Goal: Information Seeking & Learning: Learn about a topic

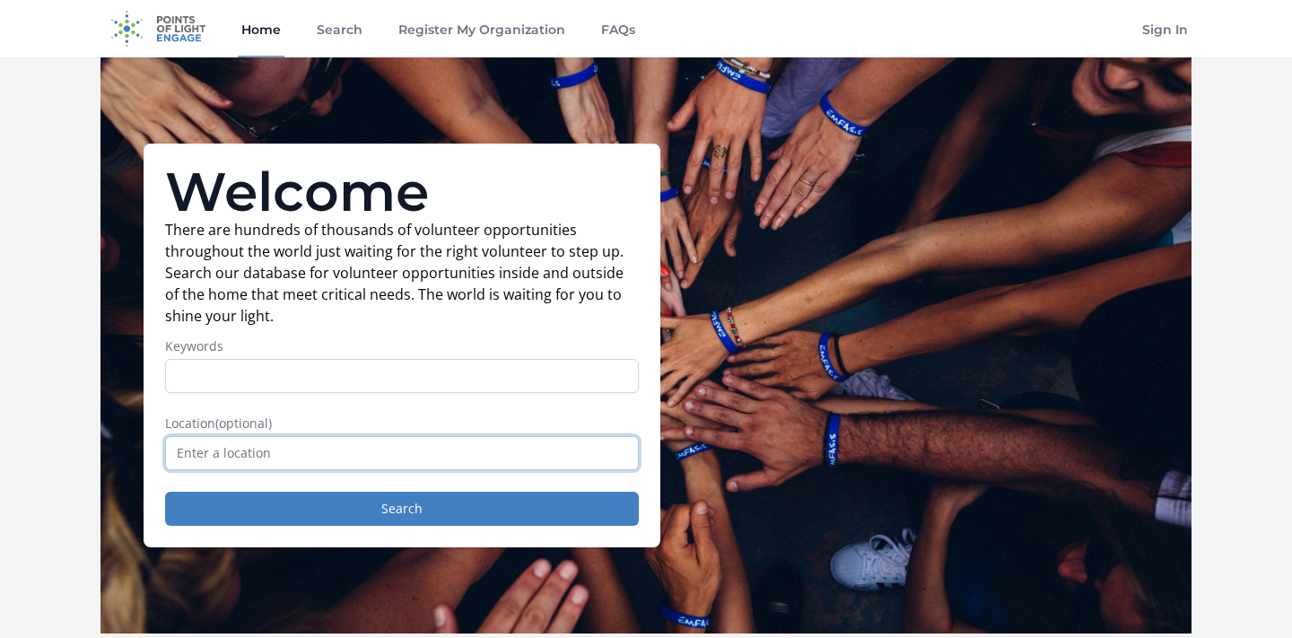
click at [349, 451] on input "text" at bounding box center [402, 453] width 474 height 34
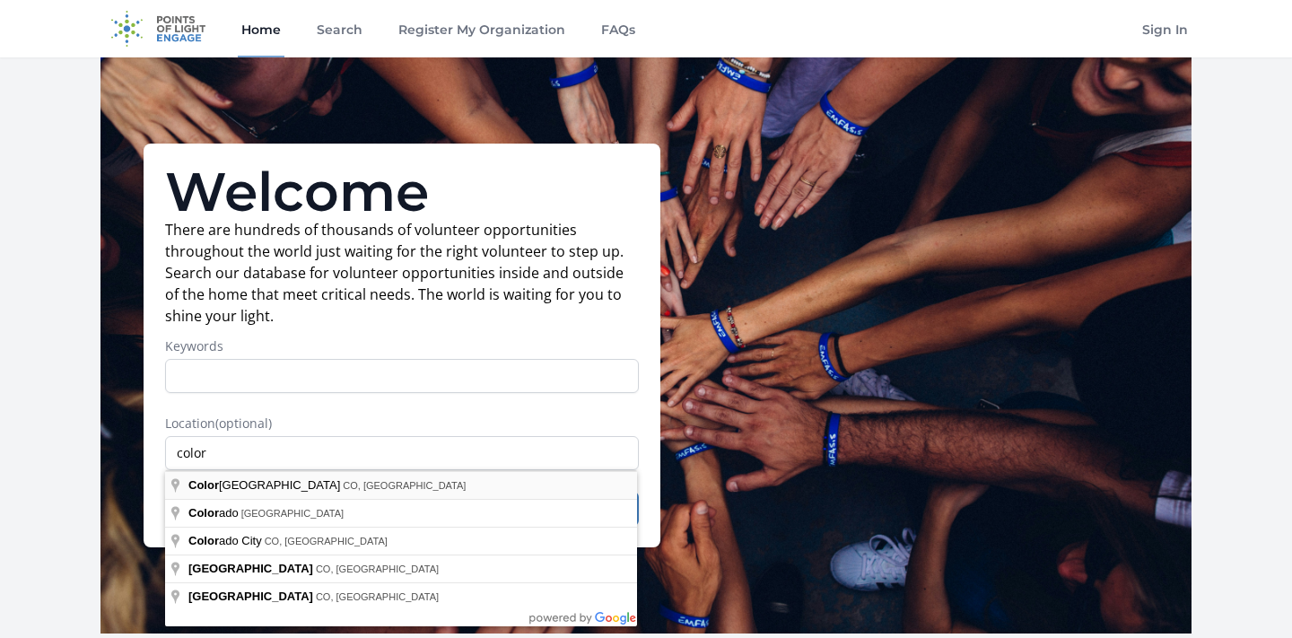
type input "[US_STATE][GEOGRAPHIC_DATA], [GEOGRAPHIC_DATA], [GEOGRAPHIC_DATA]"
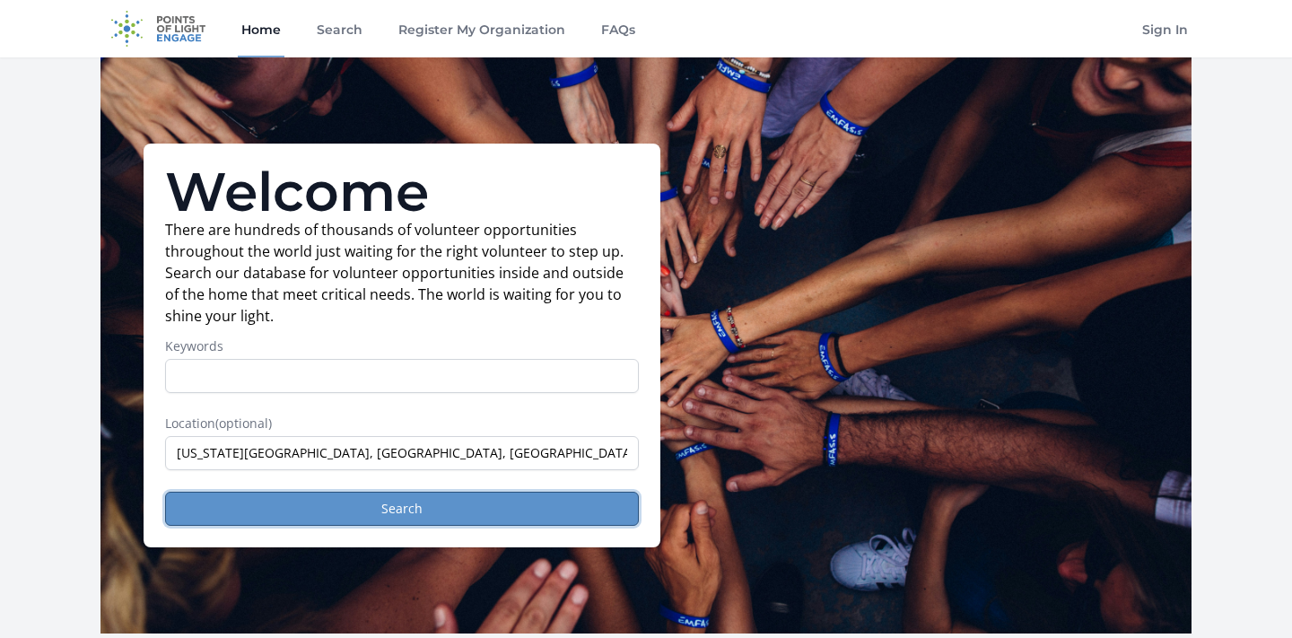
click at [383, 503] on button "Search" at bounding box center [402, 509] width 474 height 34
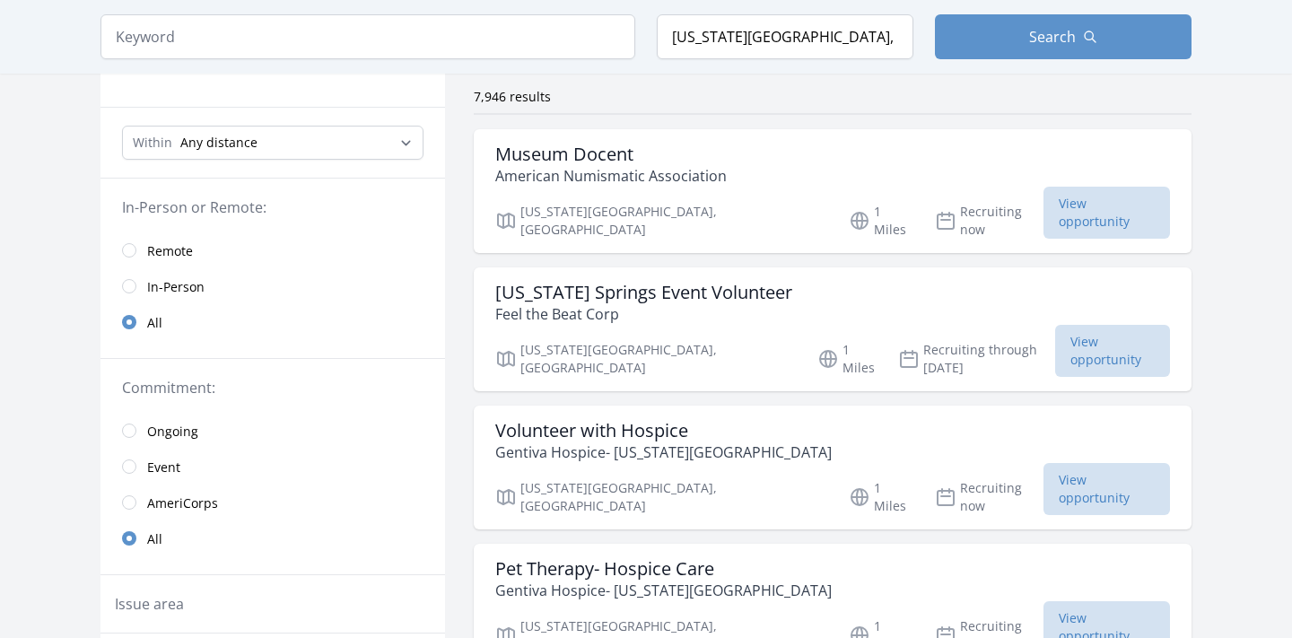
scroll to position [135, 0]
click at [566, 557] on h3 "Pet Therapy- Hospice Care" at bounding box center [663, 568] width 337 height 22
click at [561, 419] on h3 "Volunteer with Hospice" at bounding box center [663, 430] width 337 height 22
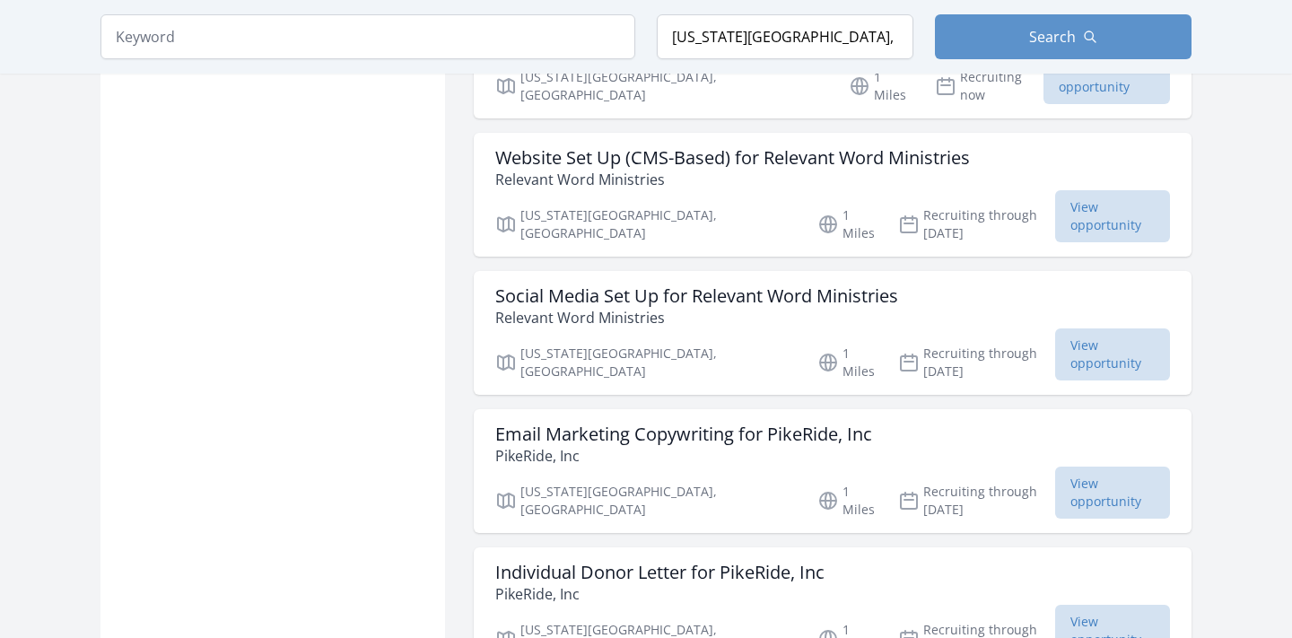
scroll to position [1643, 0]
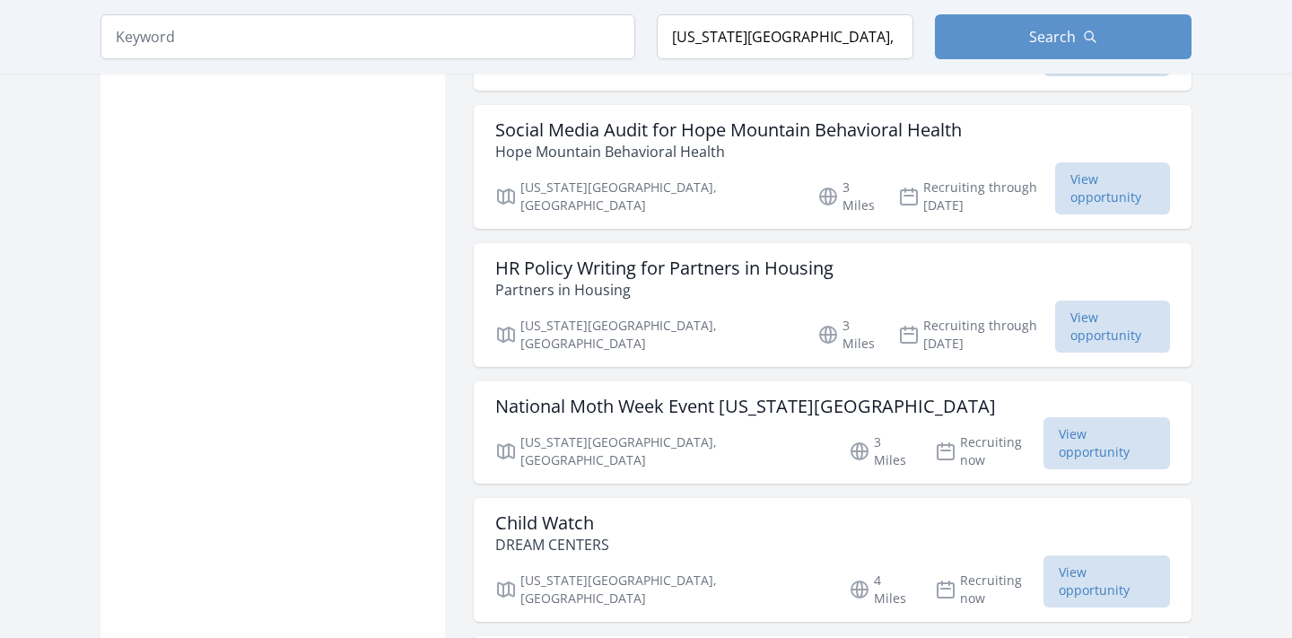
scroll to position [4389, 0]
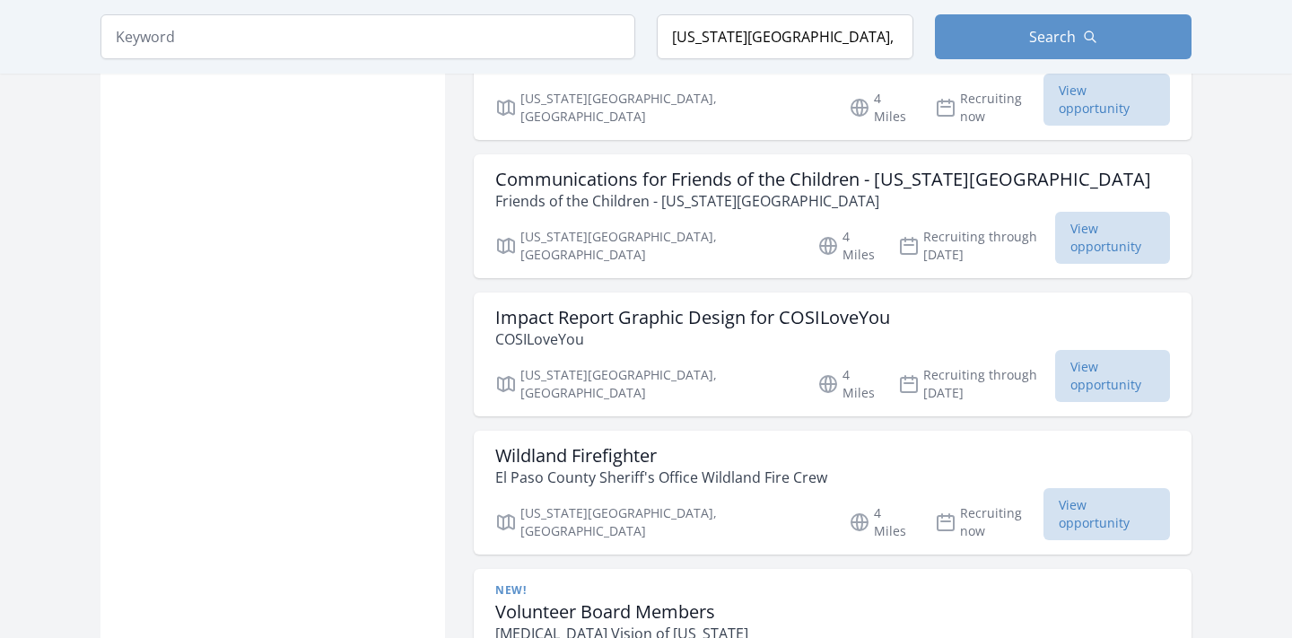
scroll to position [5795, 0]
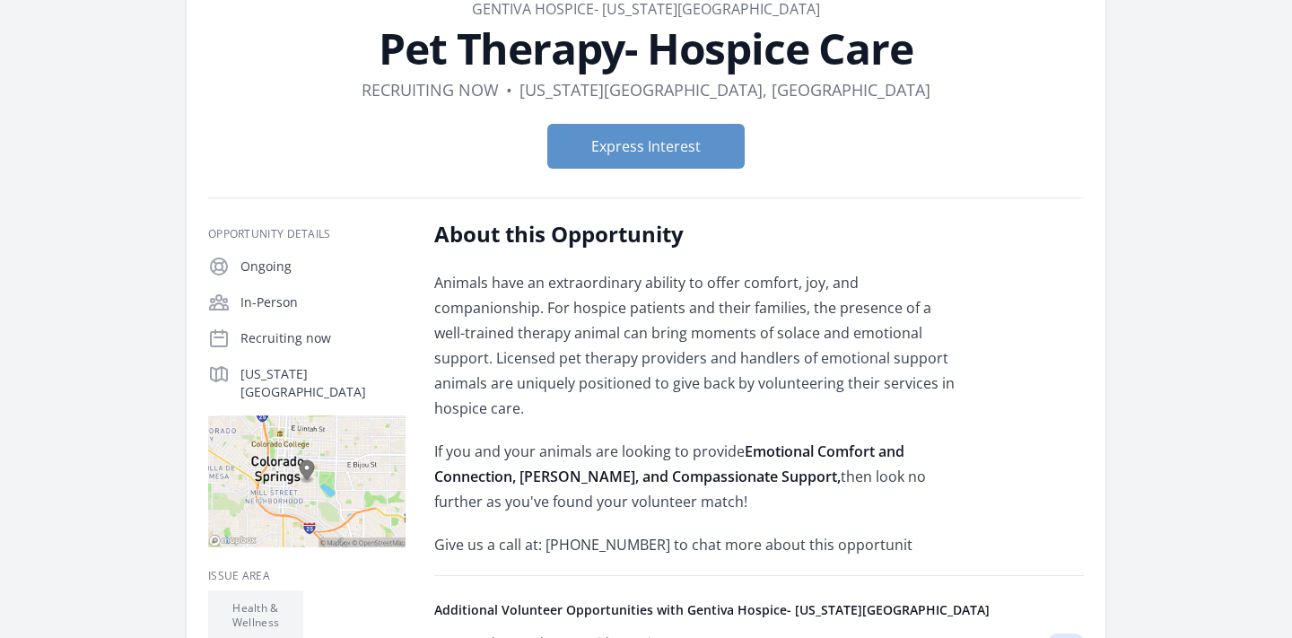
scroll to position [158, 0]
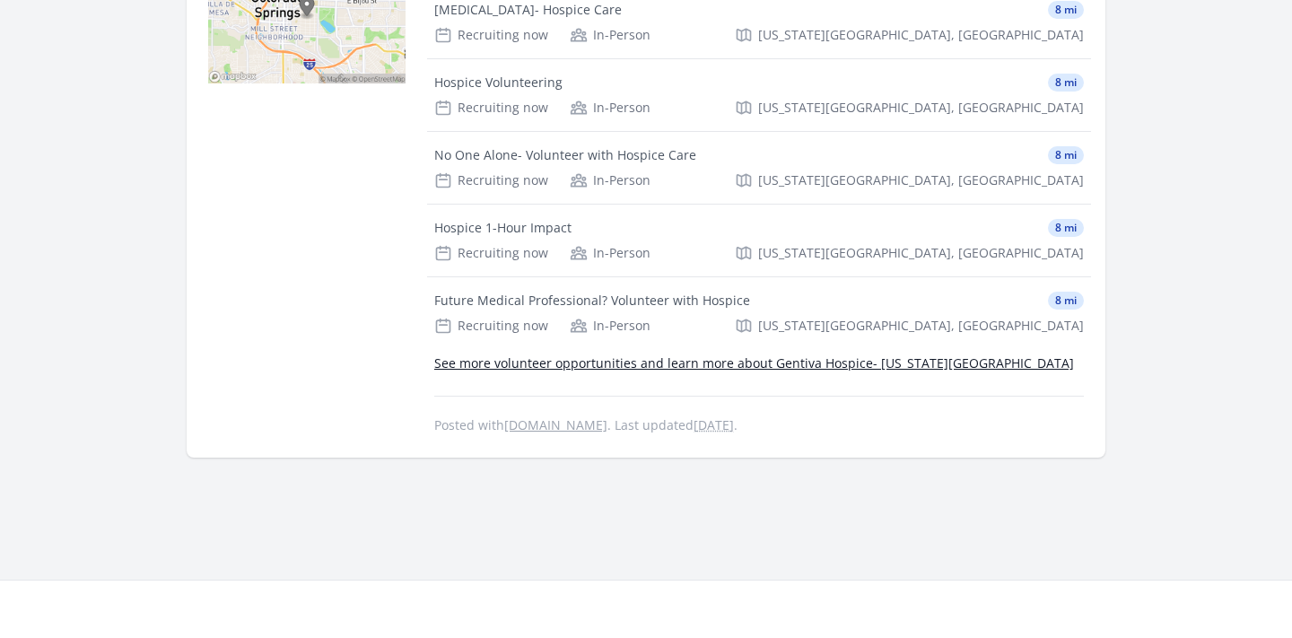
scroll to position [606, 0]
